Goal: Task Accomplishment & Management: Manage account settings

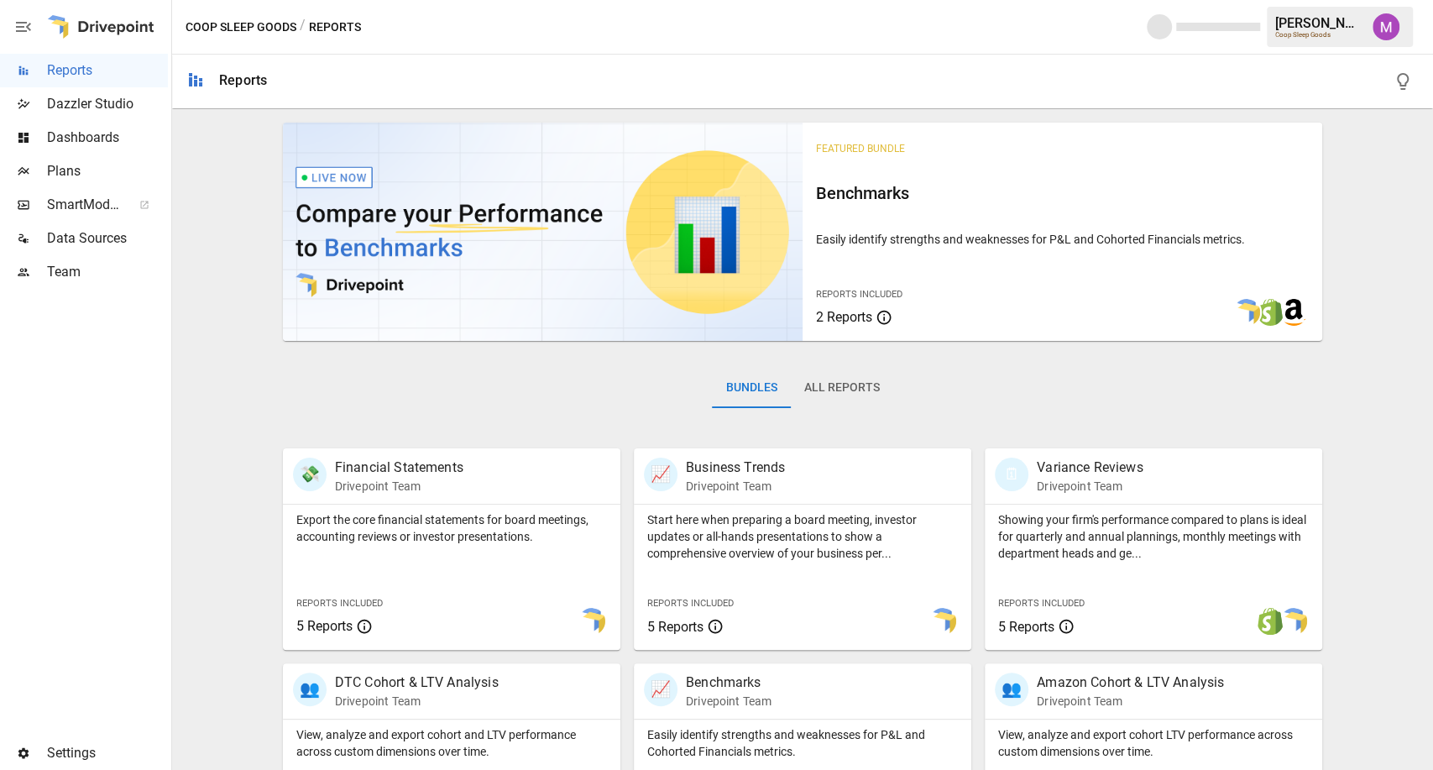
click at [54, 765] on div "Settings" at bounding box center [84, 753] width 168 height 34
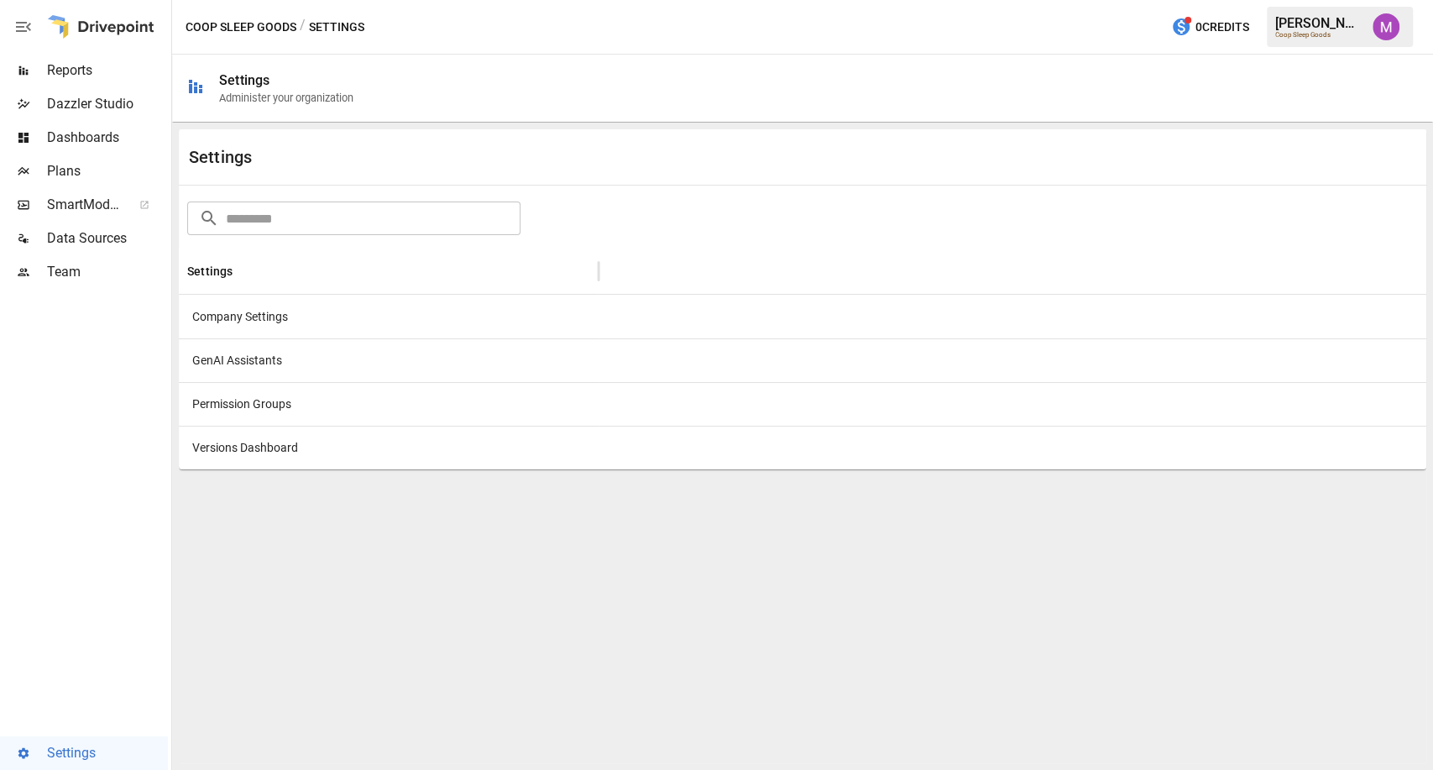
click at [244, 312] on div "Company Settings" at bounding box center [389, 317] width 420 height 44
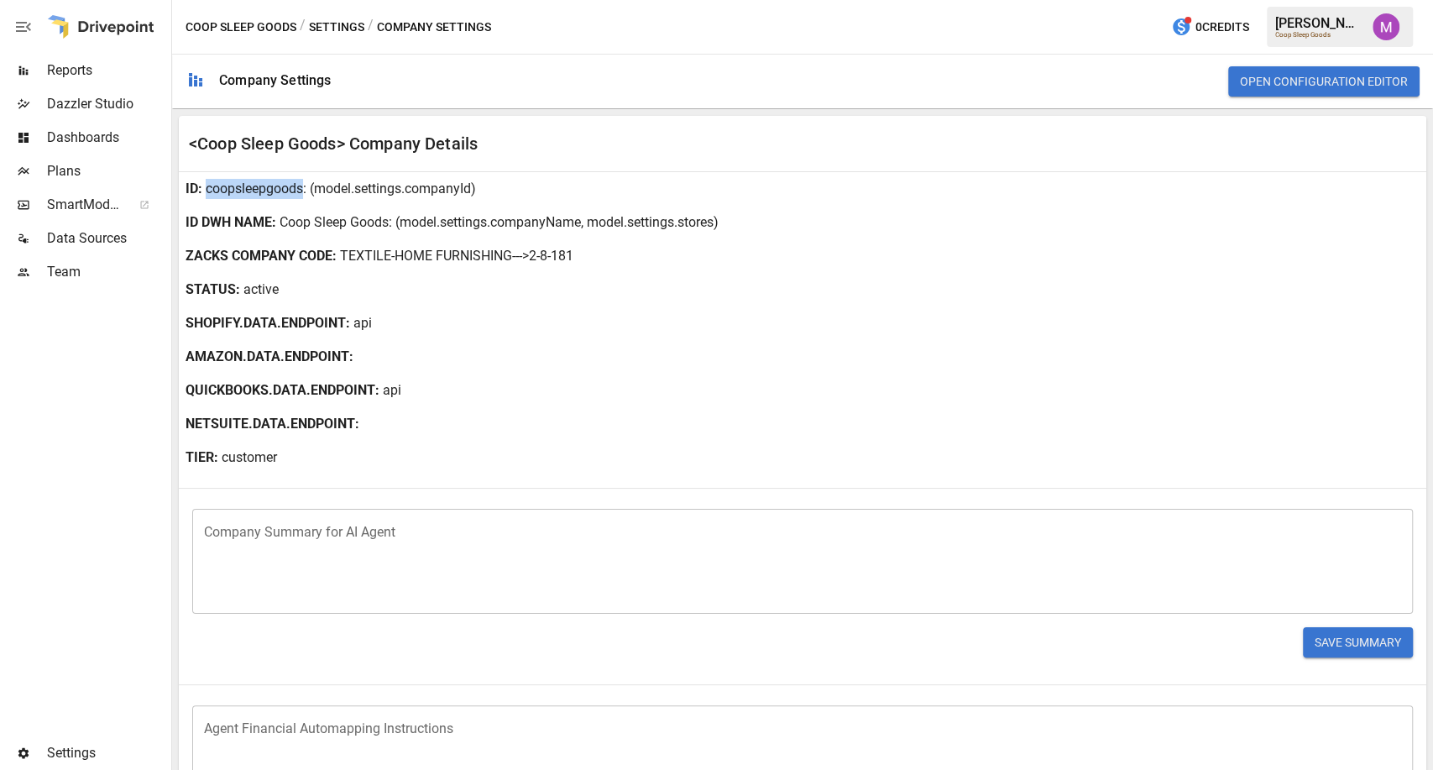
drag, startPoint x: 302, startPoint y: 190, endPoint x: 205, endPoint y: 186, distance: 97.5
click at [206, 186] on p "coopsleepgoods" at bounding box center [254, 189] width 97 height 20
copy p "coopsleepgoods"
